Goal: Task Accomplishment & Management: Use online tool/utility

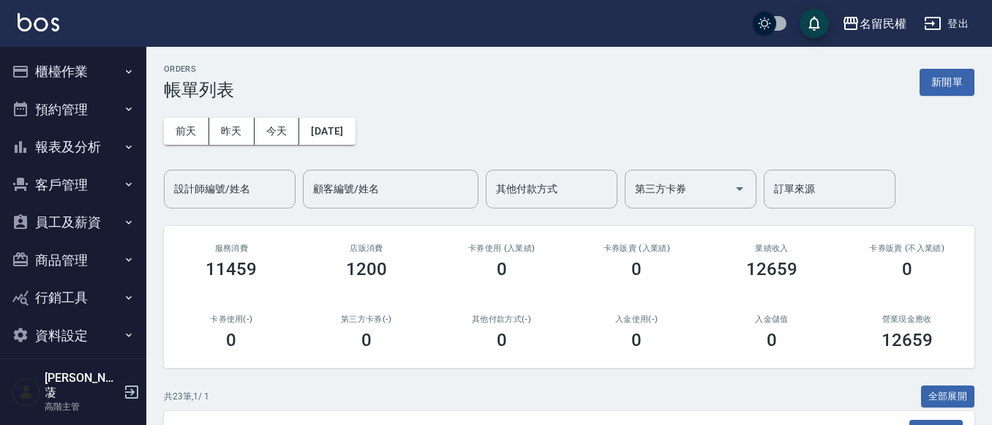
scroll to position [425, 0]
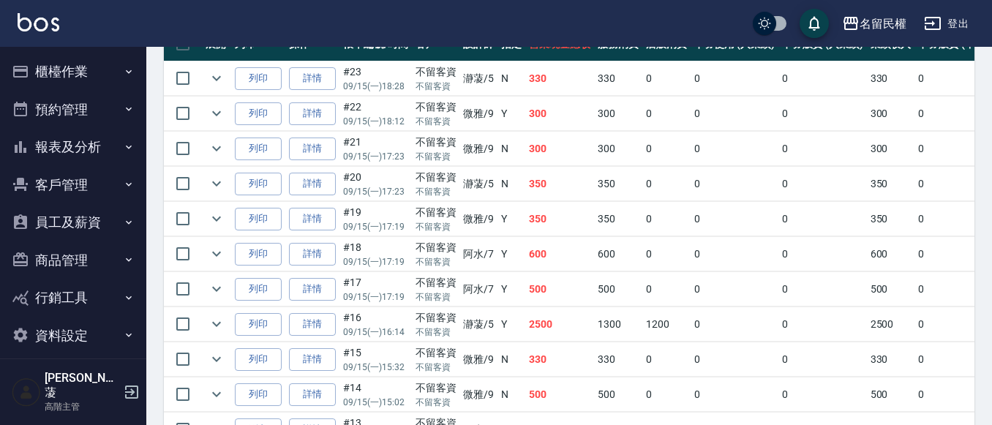
click at [79, 149] on button "報表及分析" at bounding box center [73, 147] width 135 height 38
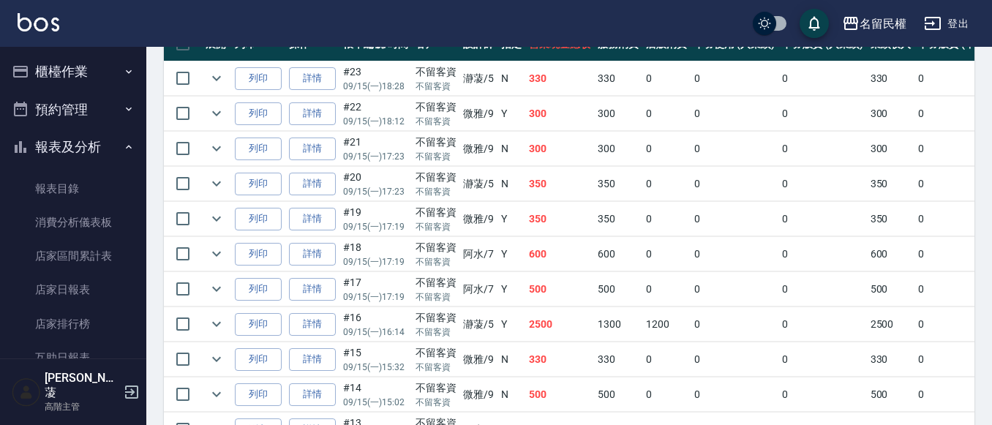
drag, startPoint x: 94, startPoint y: 290, endPoint x: 204, endPoint y: 242, distance: 120.6
click at [94, 290] on link "店家日報表" at bounding box center [73, 290] width 135 height 34
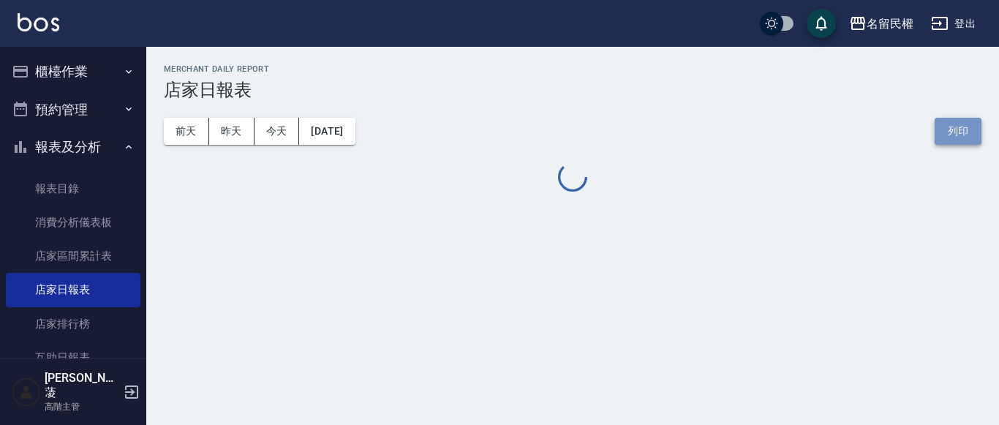
click at [950, 120] on button "列印" at bounding box center [958, 131] width 47 height 27
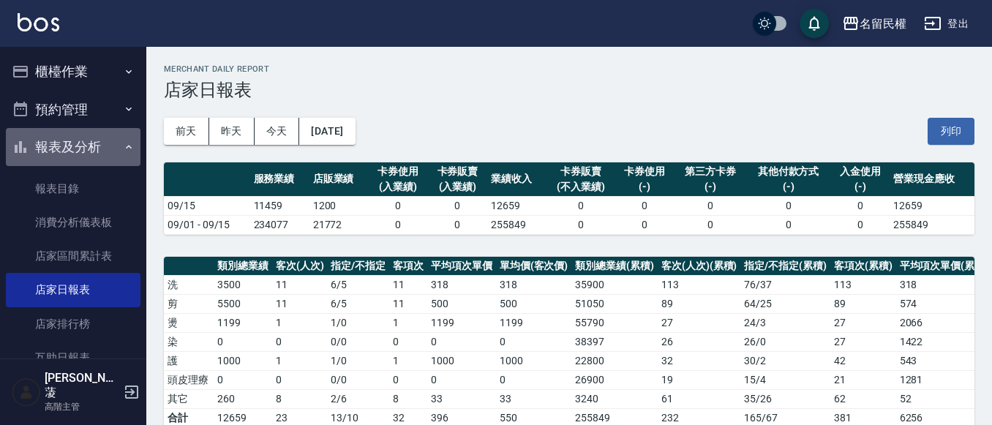
click at [118, 155] on button "報表及分析" at bounding box center [73, 147] width 135 height 38
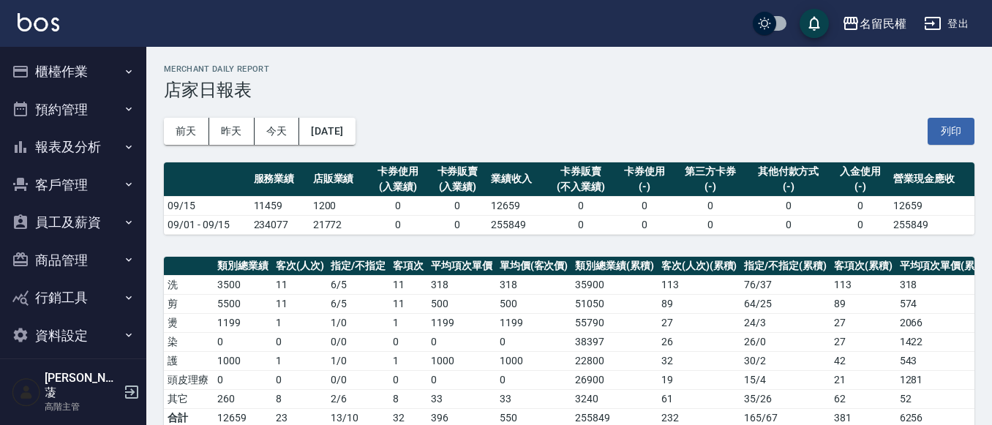
click at [109, 80] on button "櫃檯作業" at bounding box center [73, 72] width 135 height 38
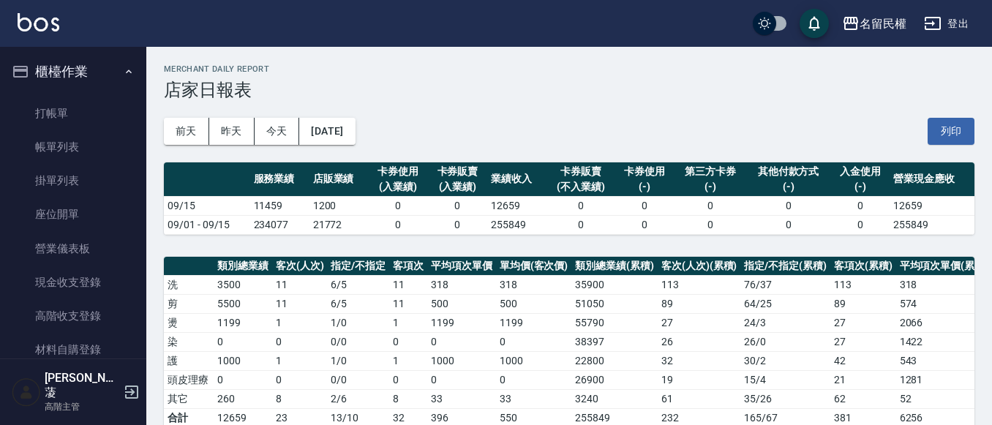
scroll to position [293, 0]
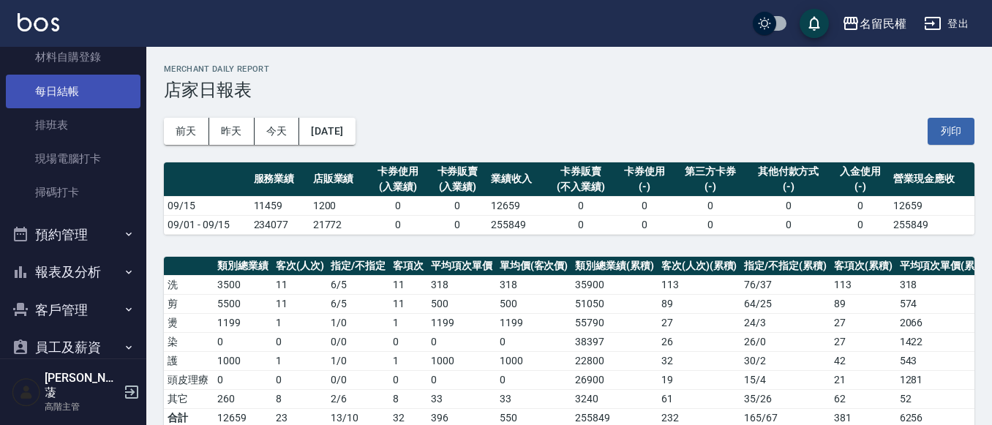
drag, startPoint x: 62, startPoint y: 84, endPoint x: 94, endPoint y: 84, distance: 31.5
click at [63, 84] on link "每日結帳" at bounding box center [73, 92] width 135 height 34
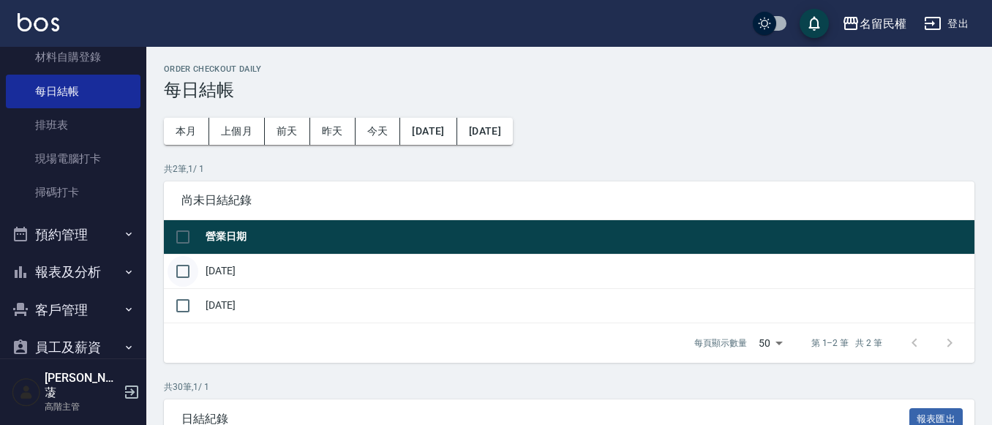
click at [190, 267] on input "checkbox" at bounding box center [183, 271] width 31 height 31
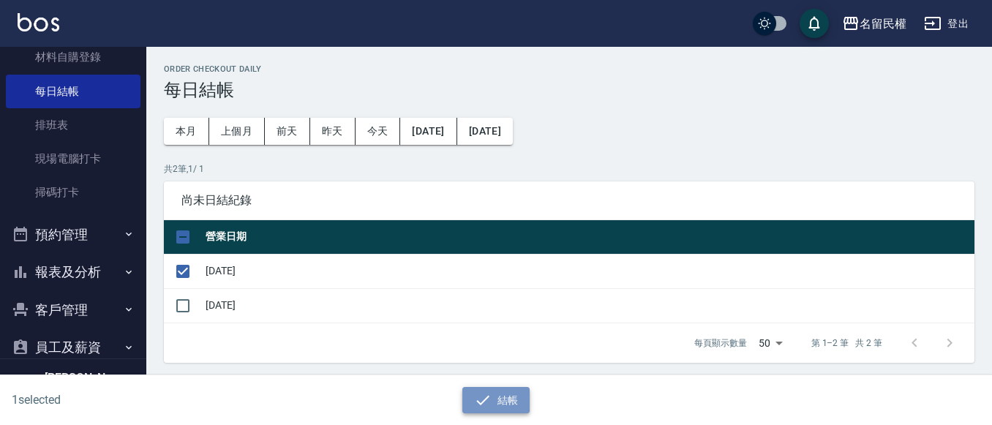
click at [497, 394] on button "結帳" at bounding box center [496, 400] width 68 height 27
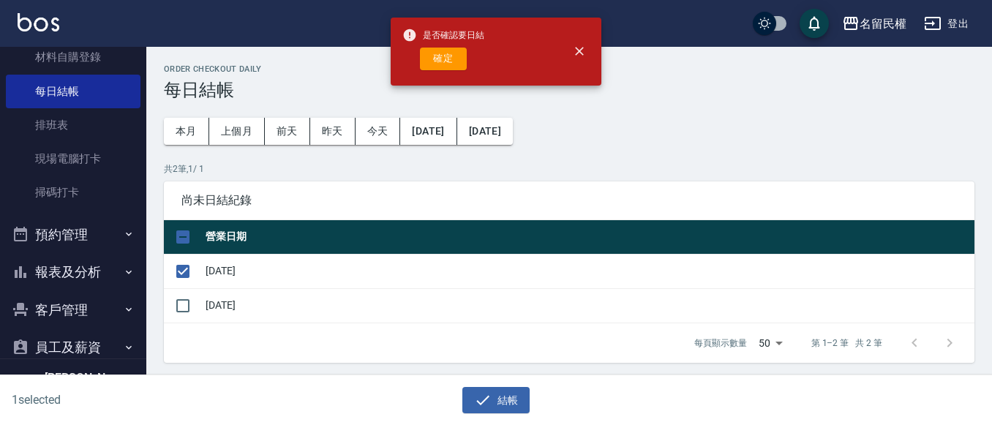
drag, startPoint x: 432, startPoint y: 59, endPoint x: 392, endPoint y: 80, distance: 45.8
click at [433, 59] on button "確定" at bounding box center [443, 59] width 47 height 23
checkbox input "false"
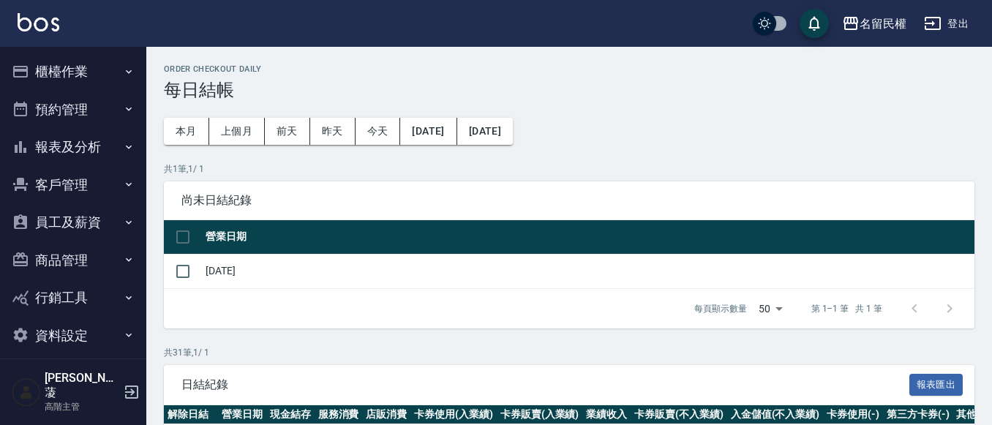
click at [181, 271] on input "checkbox" at bounding box center [183, 271] width 31 height 31
checkbox input "true"
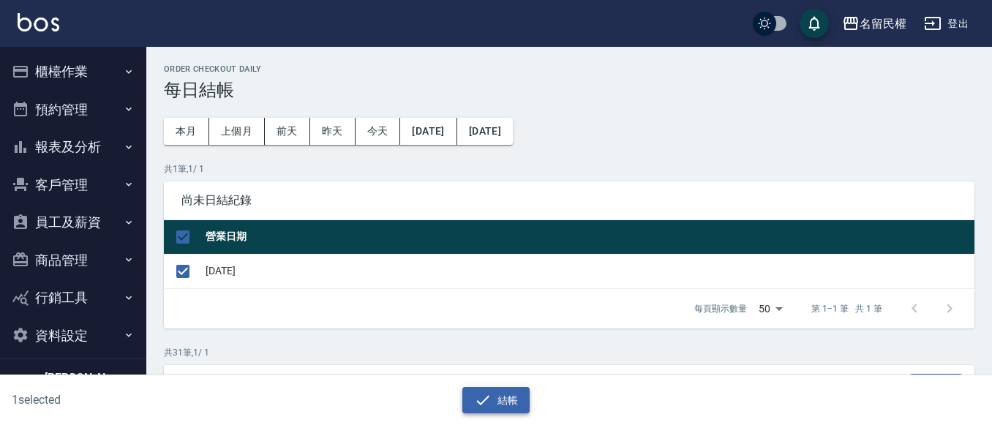
click at [505, 397] on button "結帳" at bounding box center [496, 400] width 68 height 27
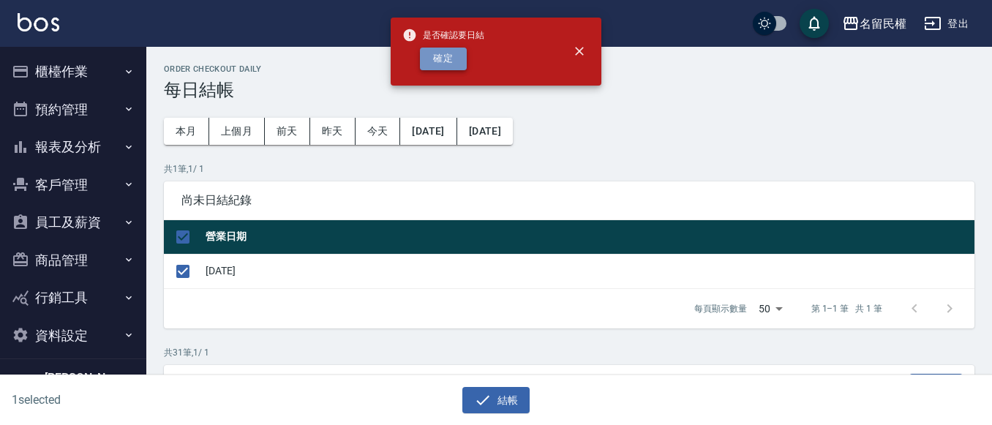
click at [445, 67] on button "確定" at bounding box center [443, 59] width 47 height 23
checkbox input "false"
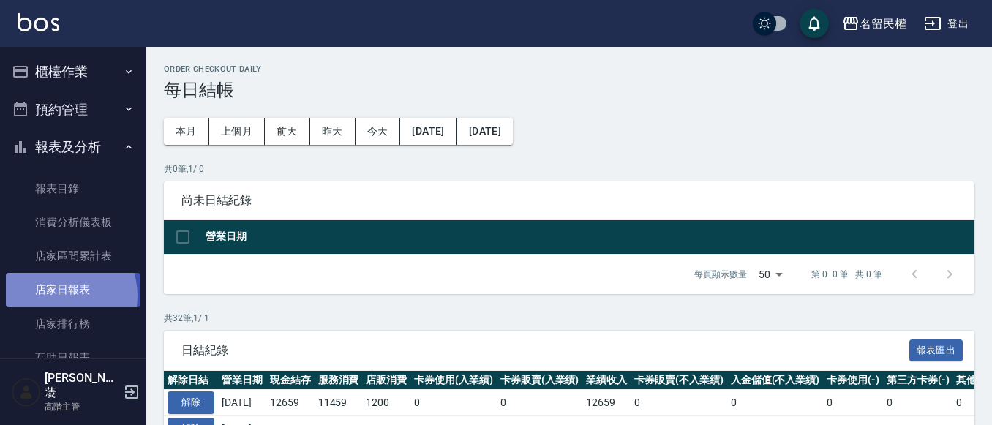
click at [56, 296] on link "店家日報表" at bounding box center [73, 290] width 135 height 34
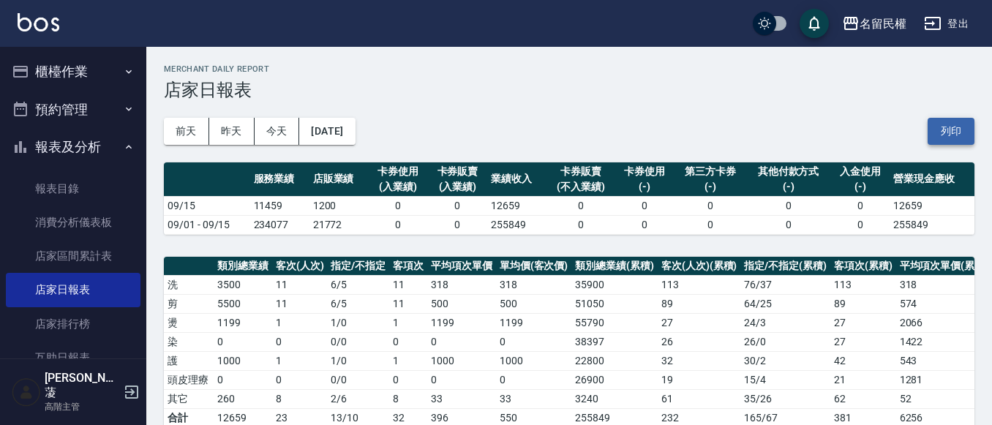
click at [958, 129] on button "列印" at bounding box center [951, 131] width 47 height 27
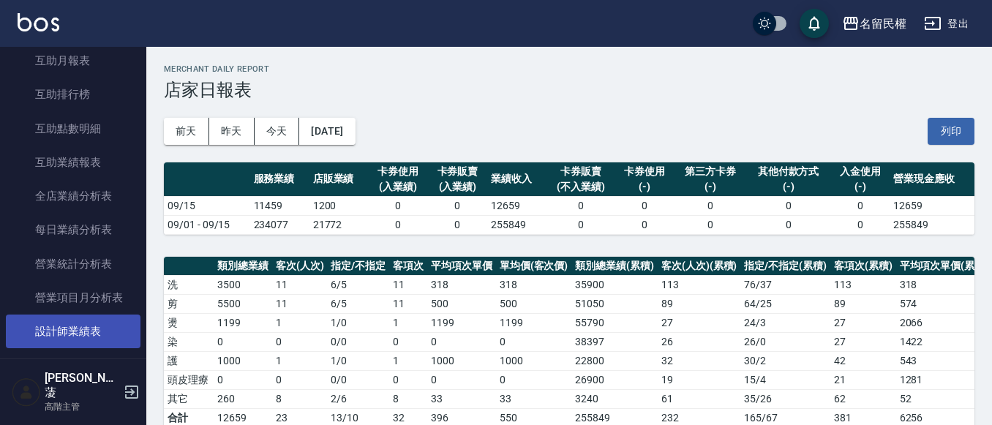
scroll to position [366, 0]
click at [81, 320] on link "設計師日報表" at bounding box center [73, 330] width 135 height 34
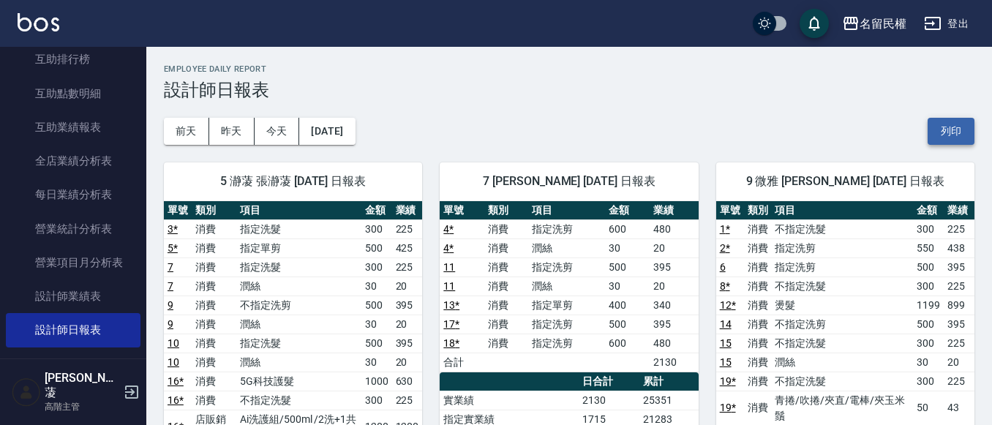
click at [939, 127] on button "列印" at bounding box center [951, 131] width 47 height 27
